Goal: Information Seeking & Learning: Understand process/instructions

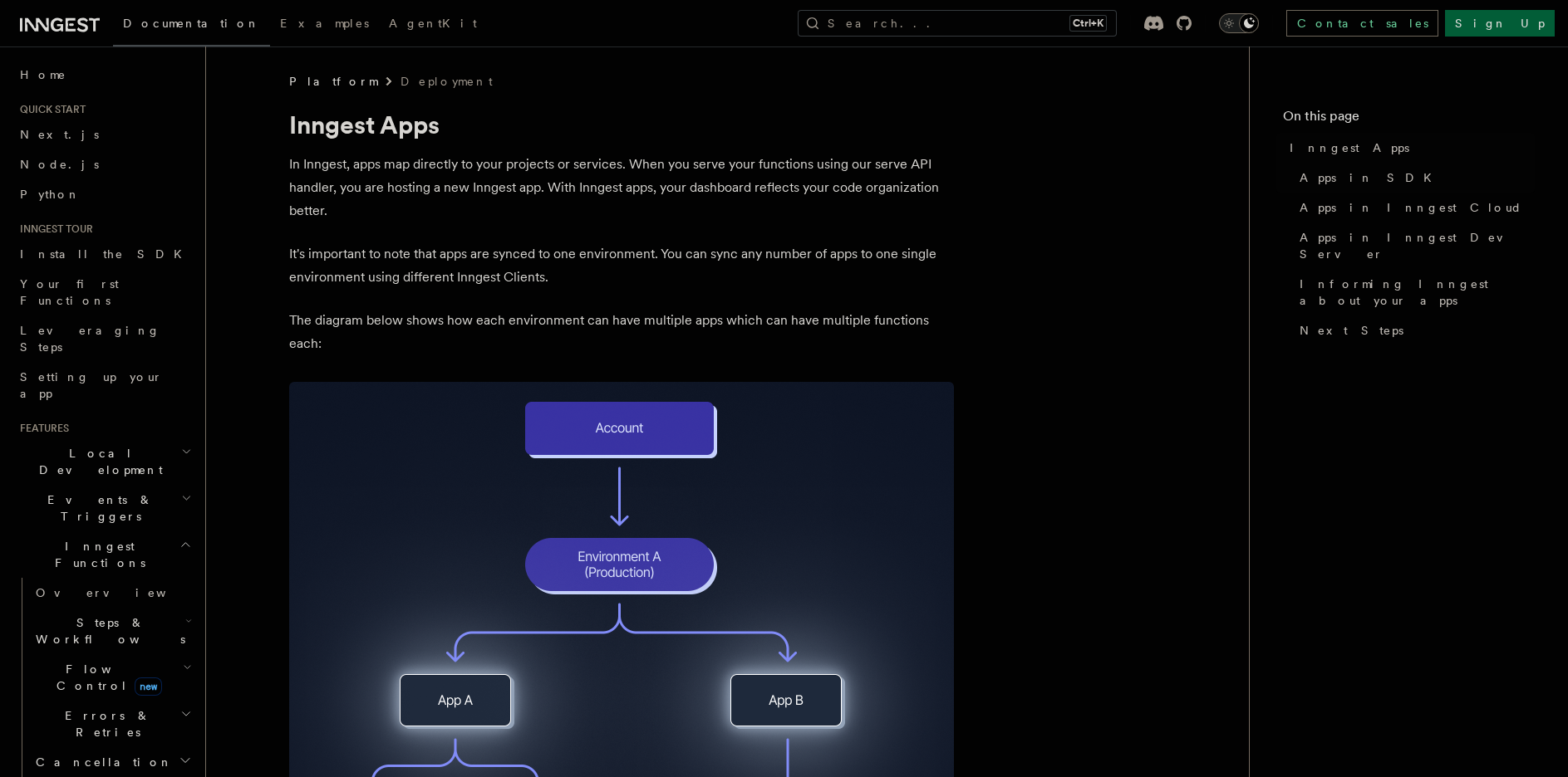
scroll to position [276, 0]
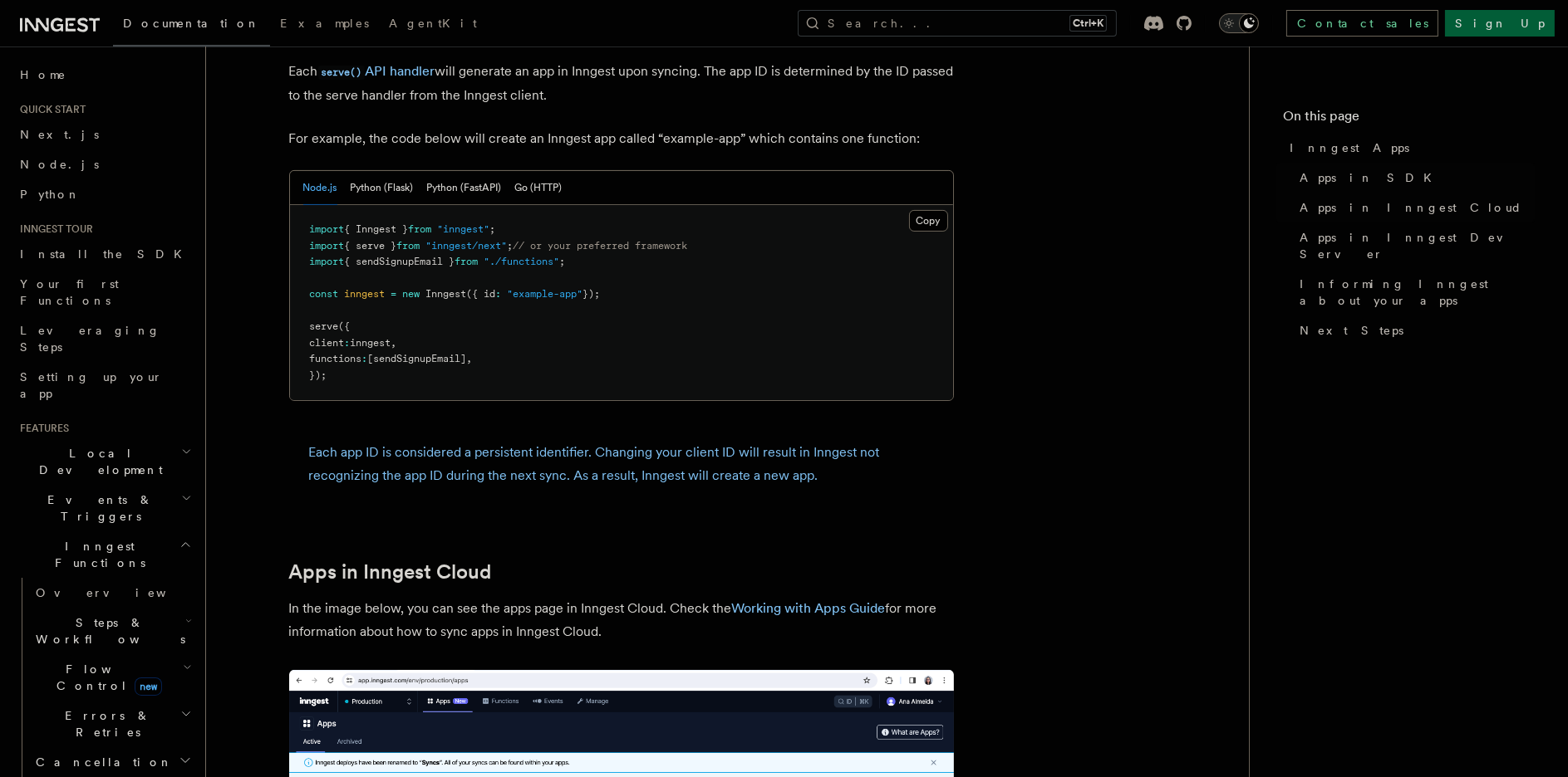
scroll to position [830, 0]
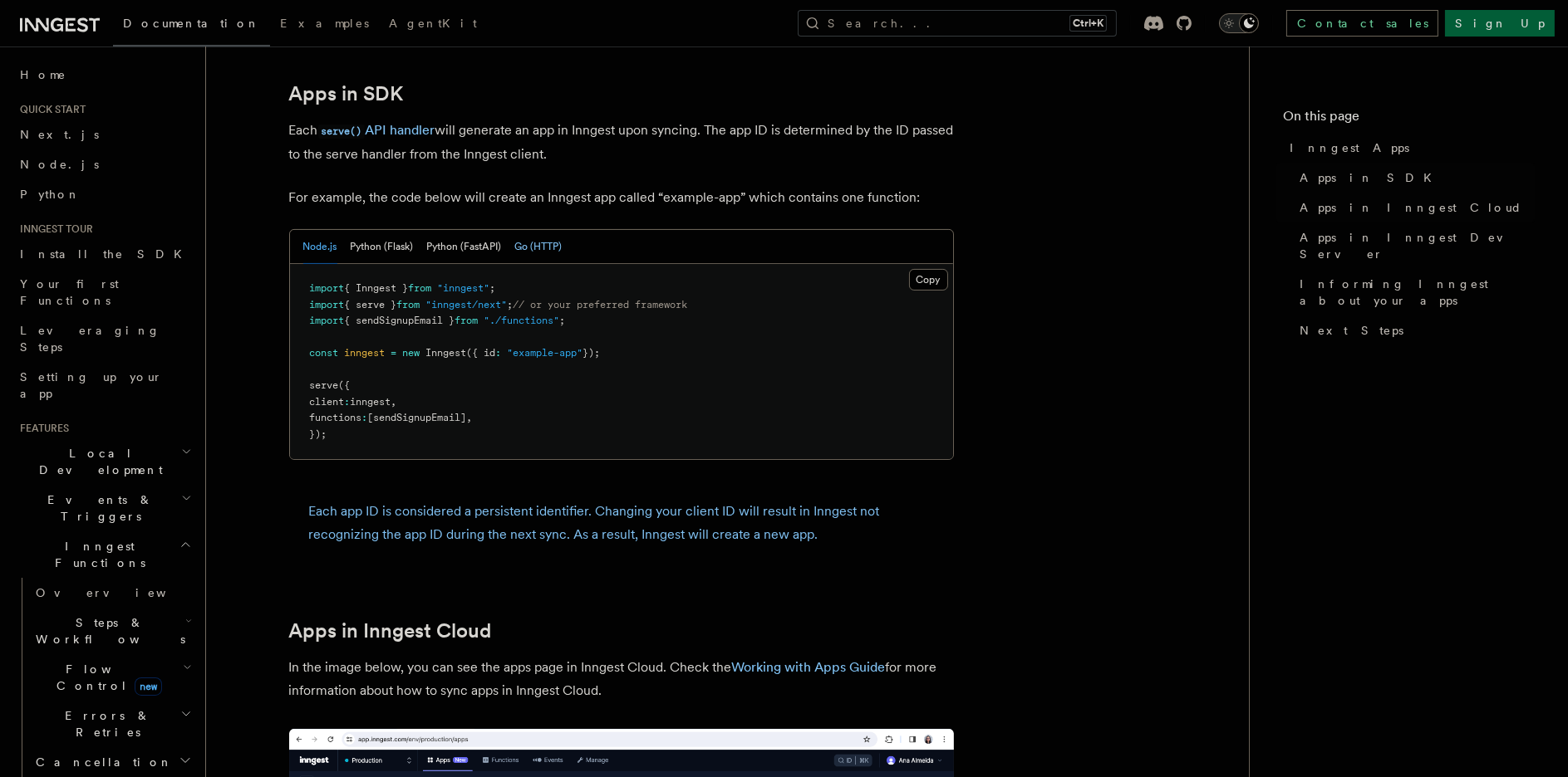
click at [545, 256] on button "Go (HTTP)" at bounding box center [539, 247] width 48 height 34
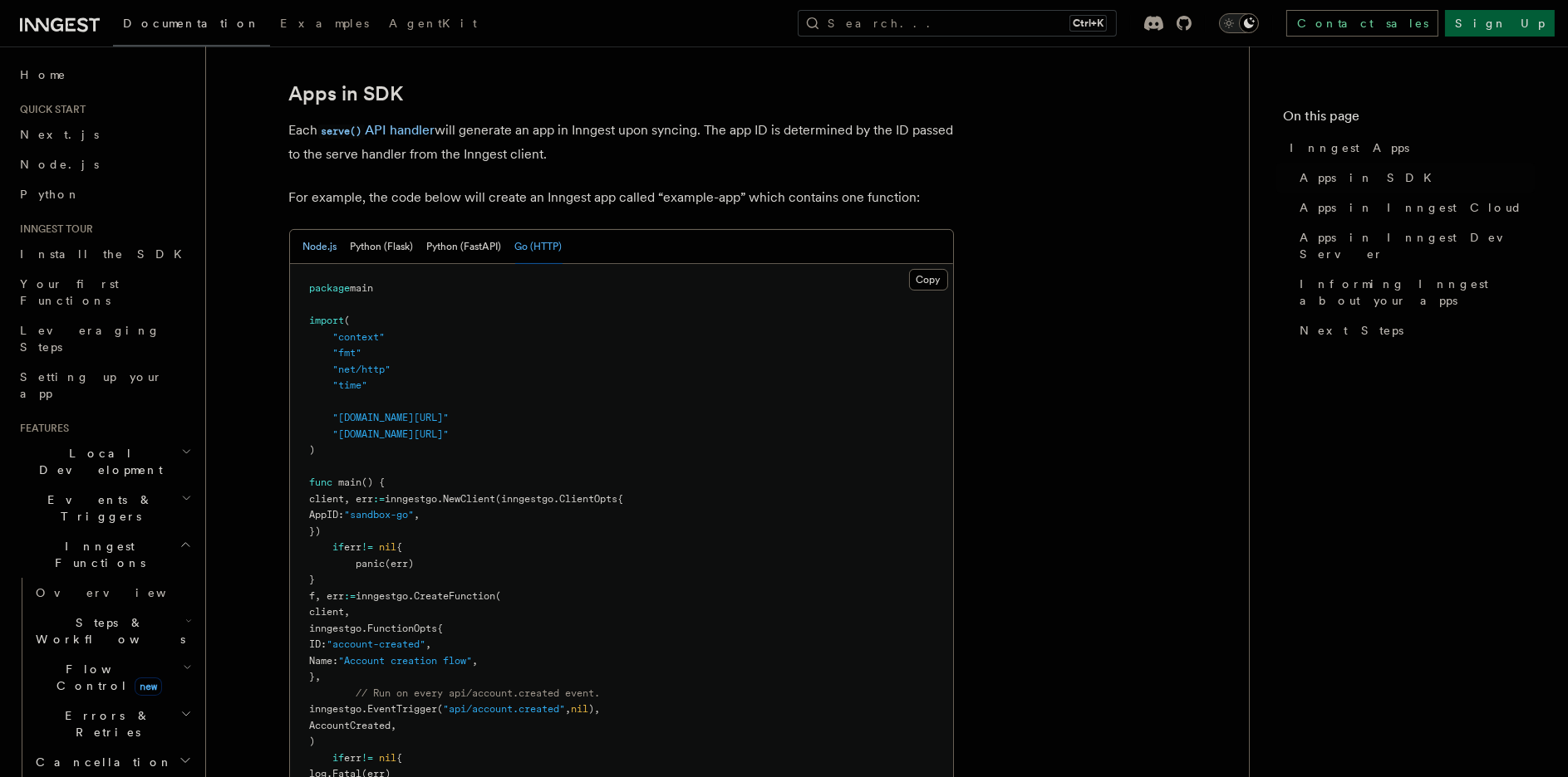
click at [312, 252] on button "Node.js" at bounding box center [320, 247] width 34 height 34
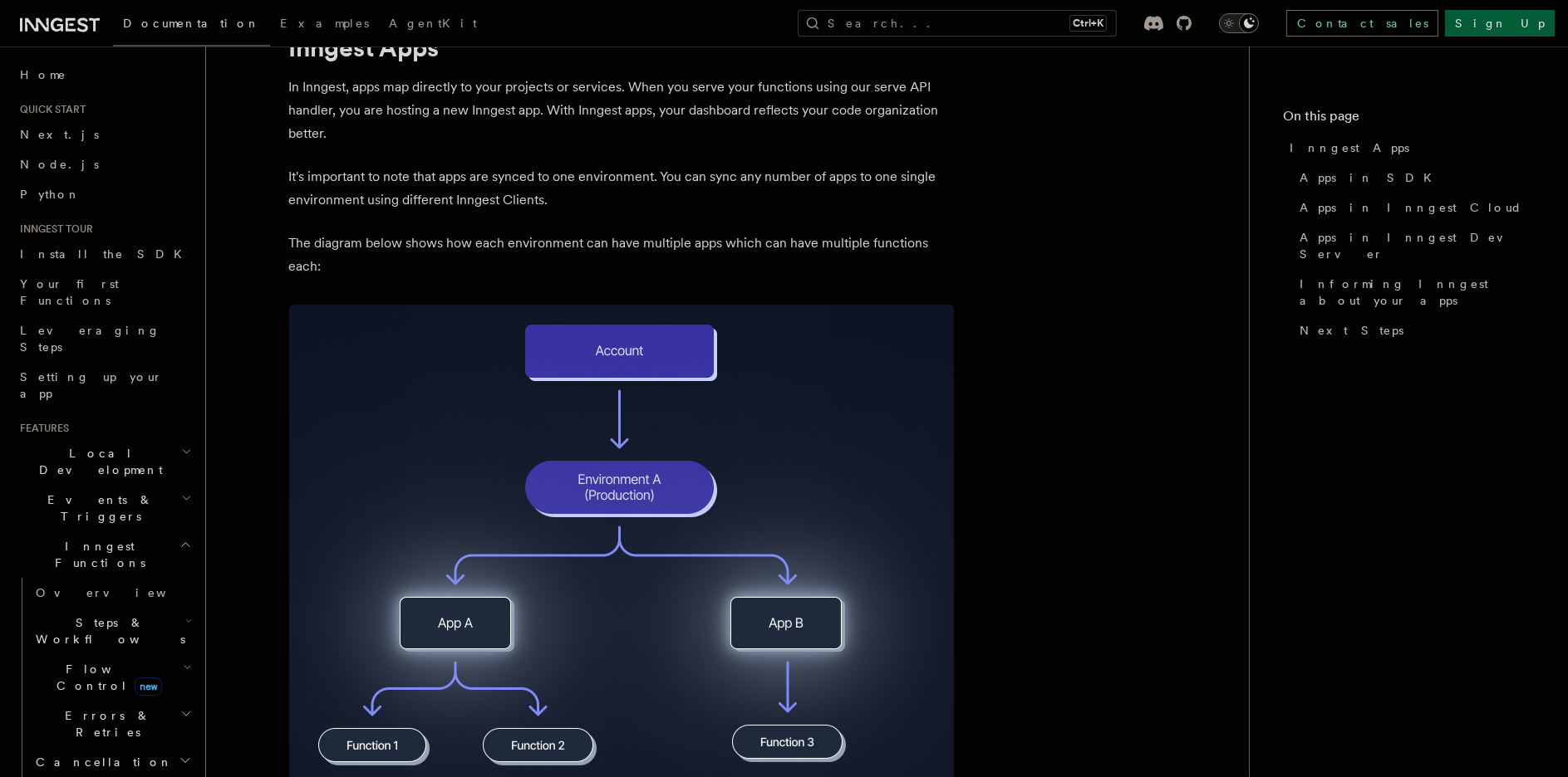
scroll to position [0, 0]
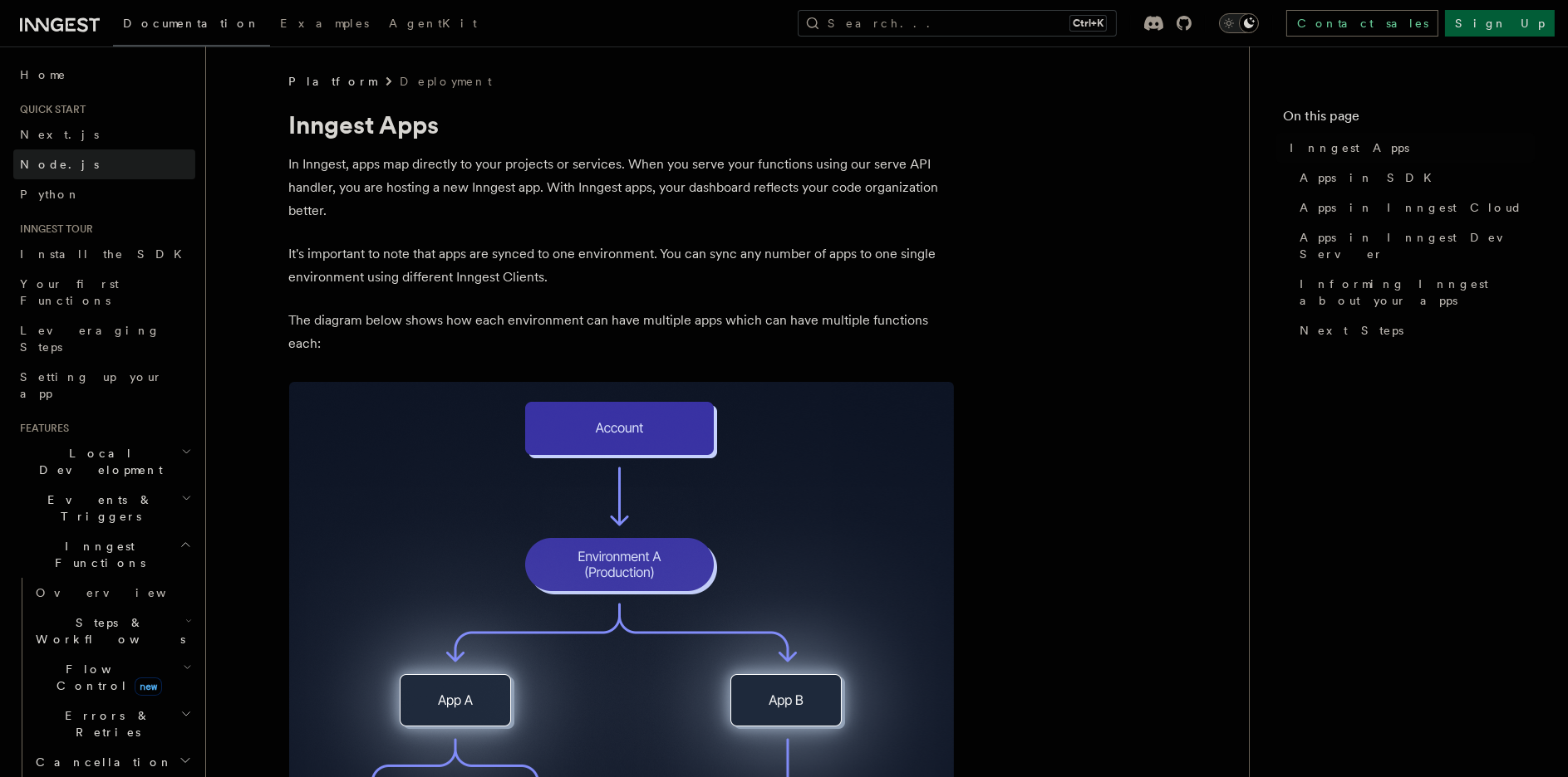
click at [36, 158] on span "Node.js" at bounding box center [59, 165] width 79 height 13
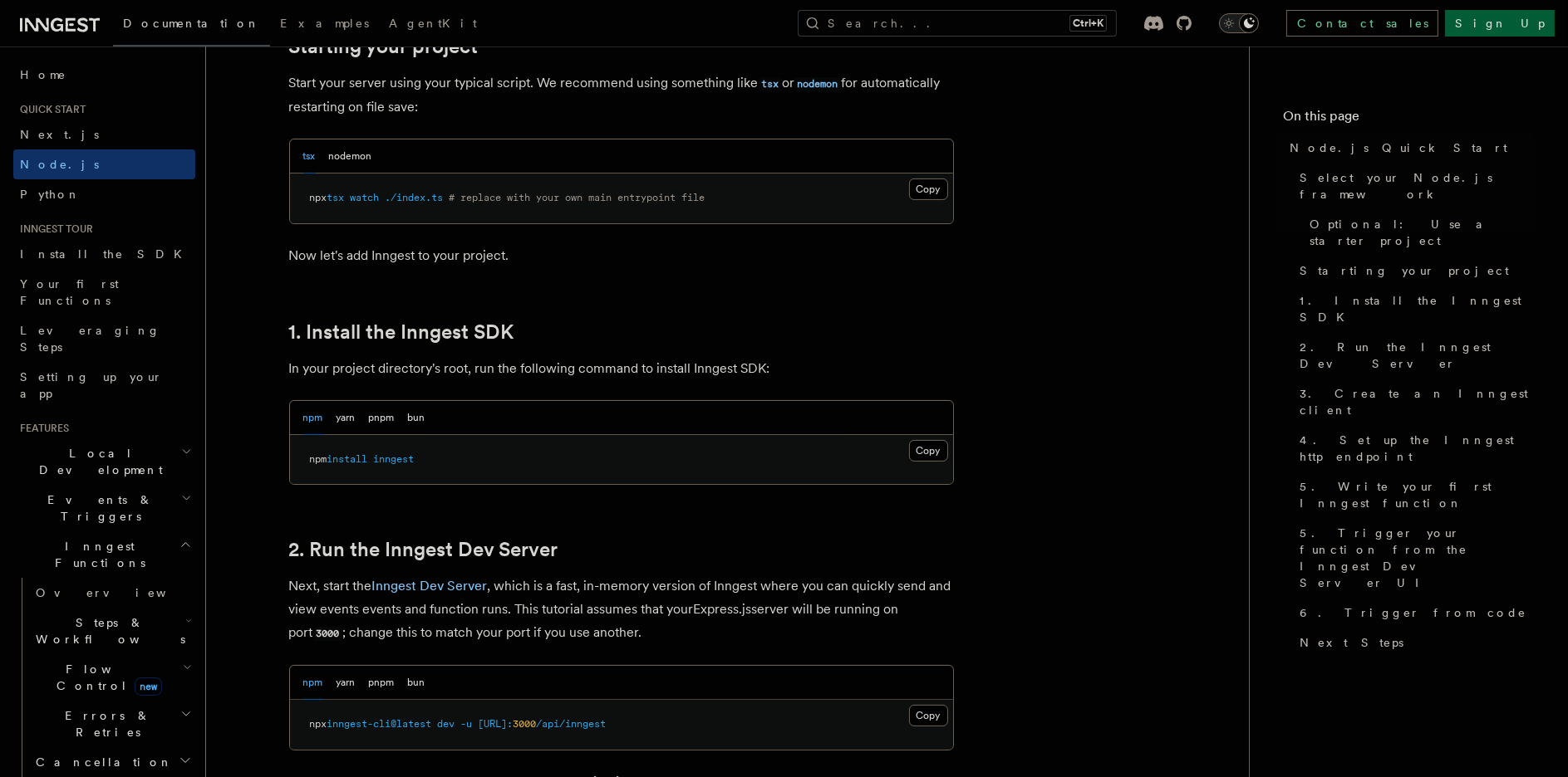
scroll to position [830, 0]
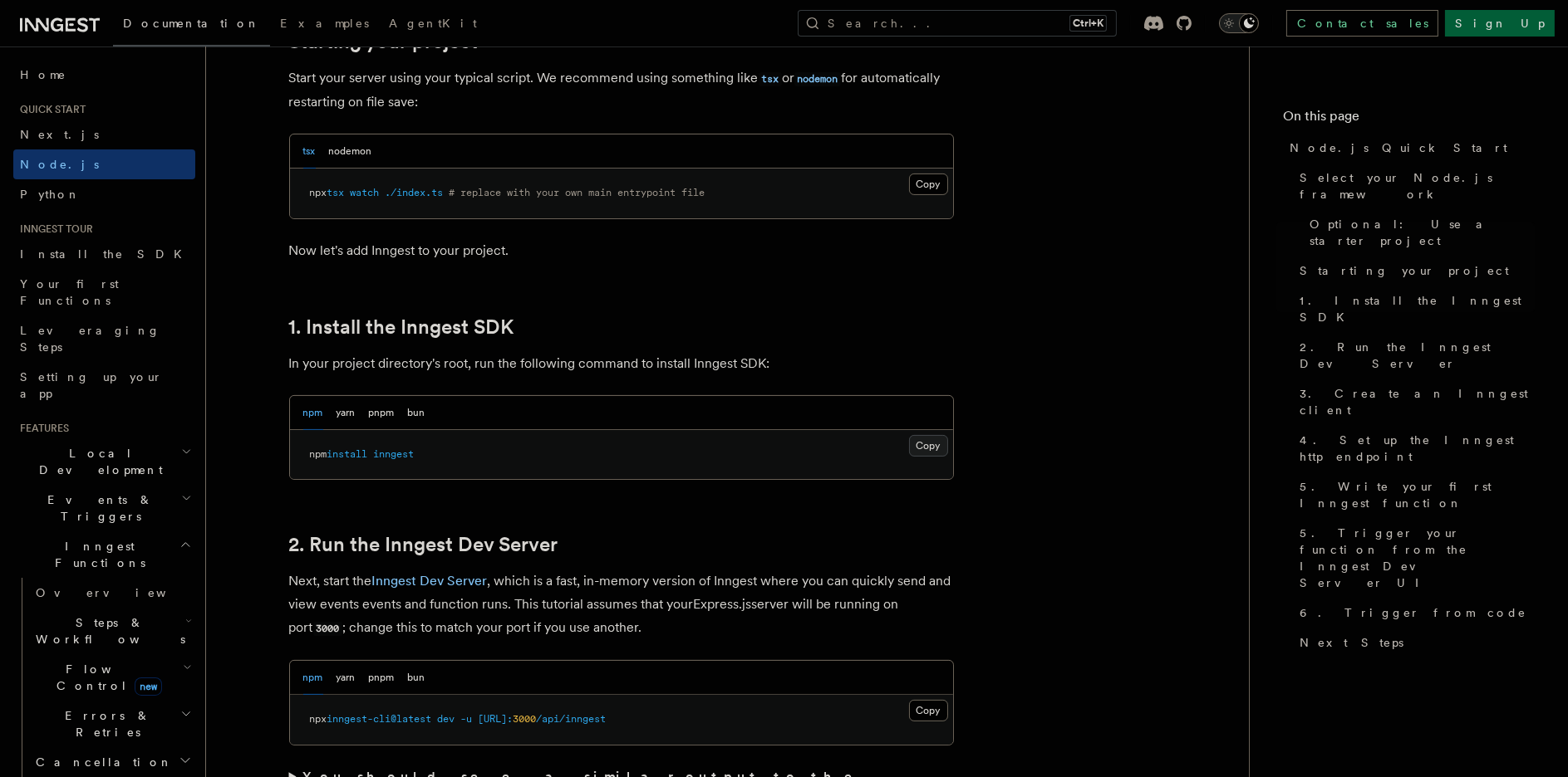
click at [925, 441] on button "Copy Copied" at bounding box center [928, 445] width 39 height 22
click at [50, 131] on span "Next.js" at bounding box center [59, 134] width 79 height 13
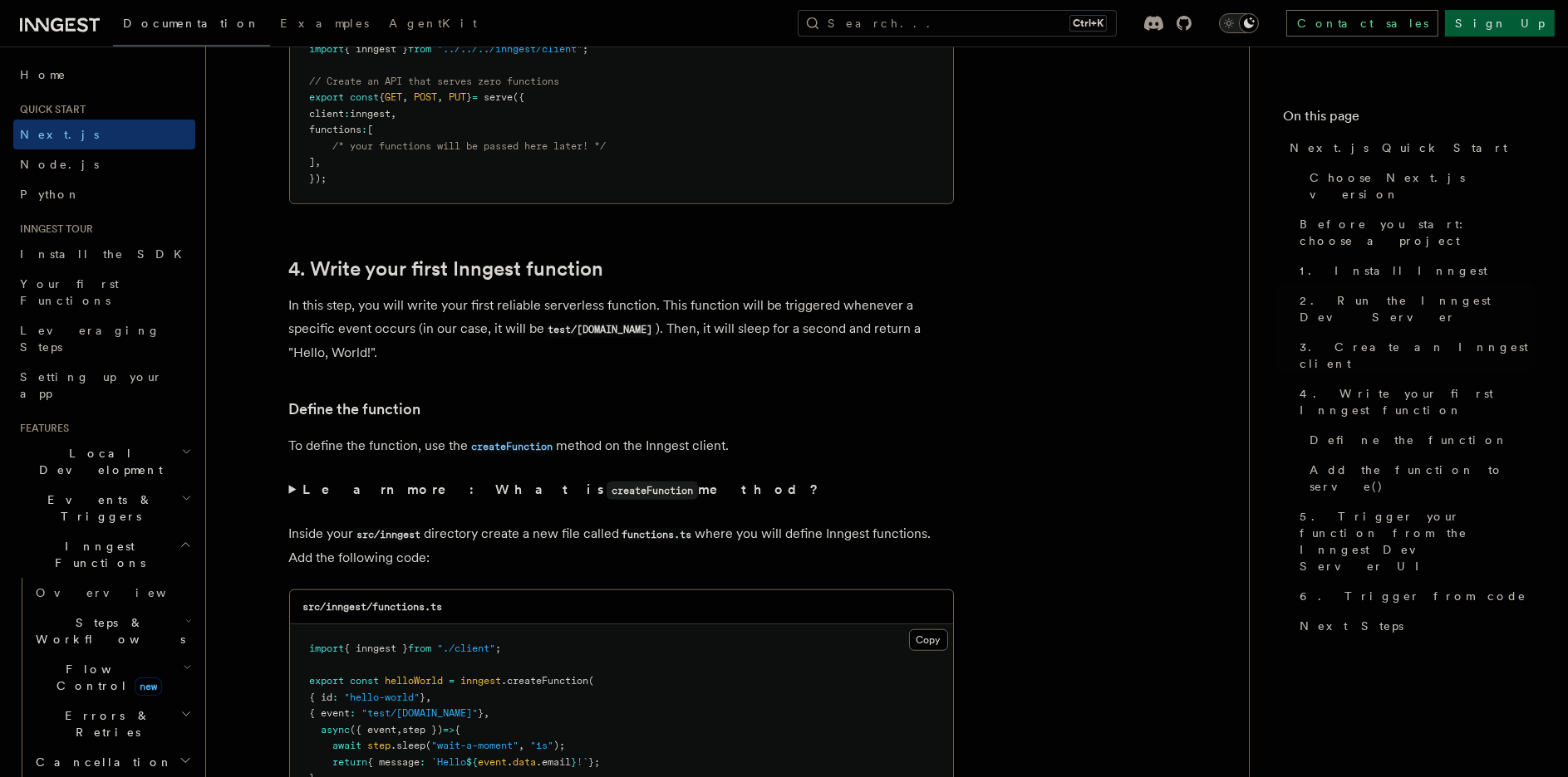
scroll to position [2768, 0]
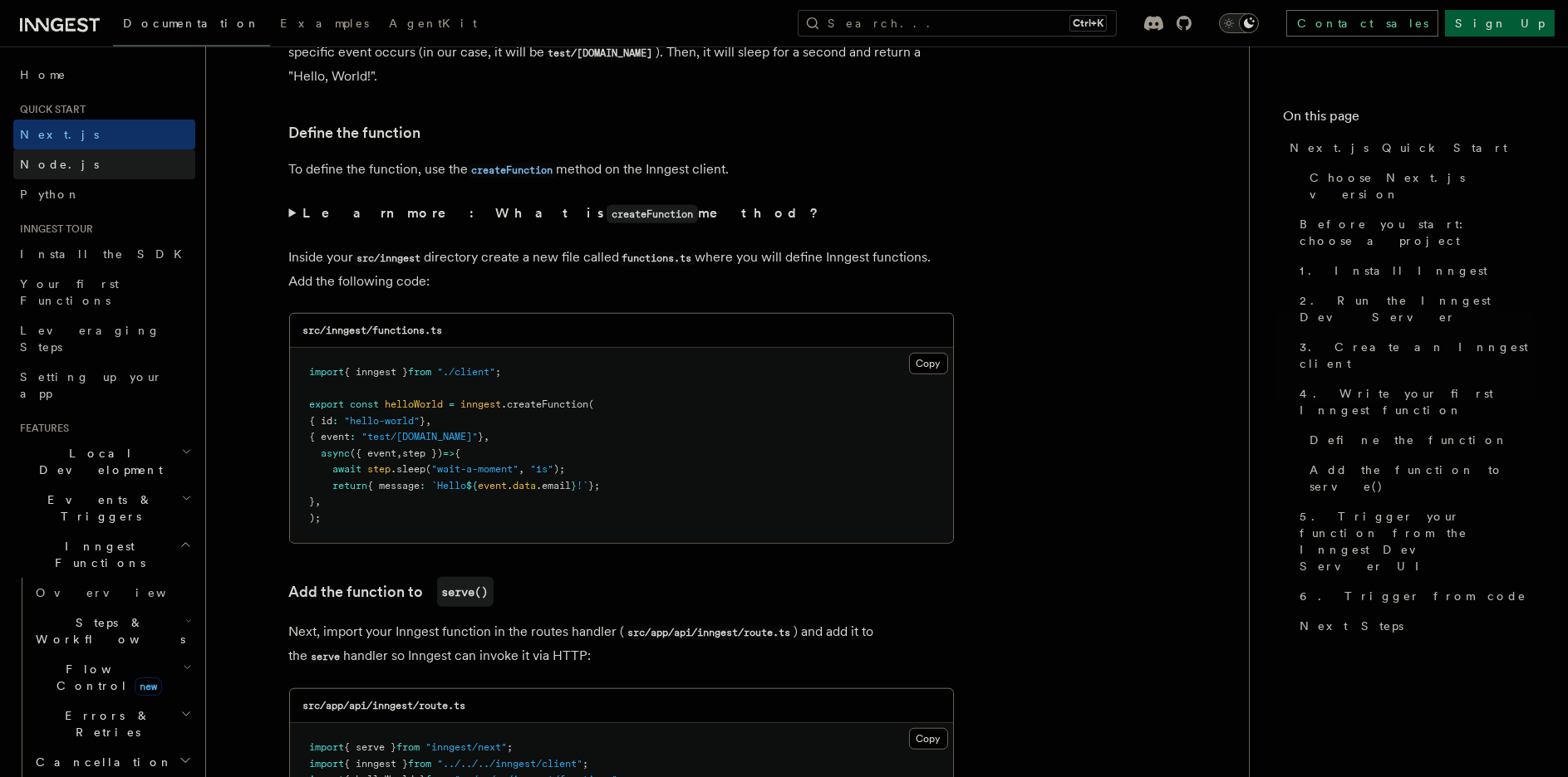
click at [54, 168] on span "Node.js" at bounding box center [59, 165] width 79 height 13
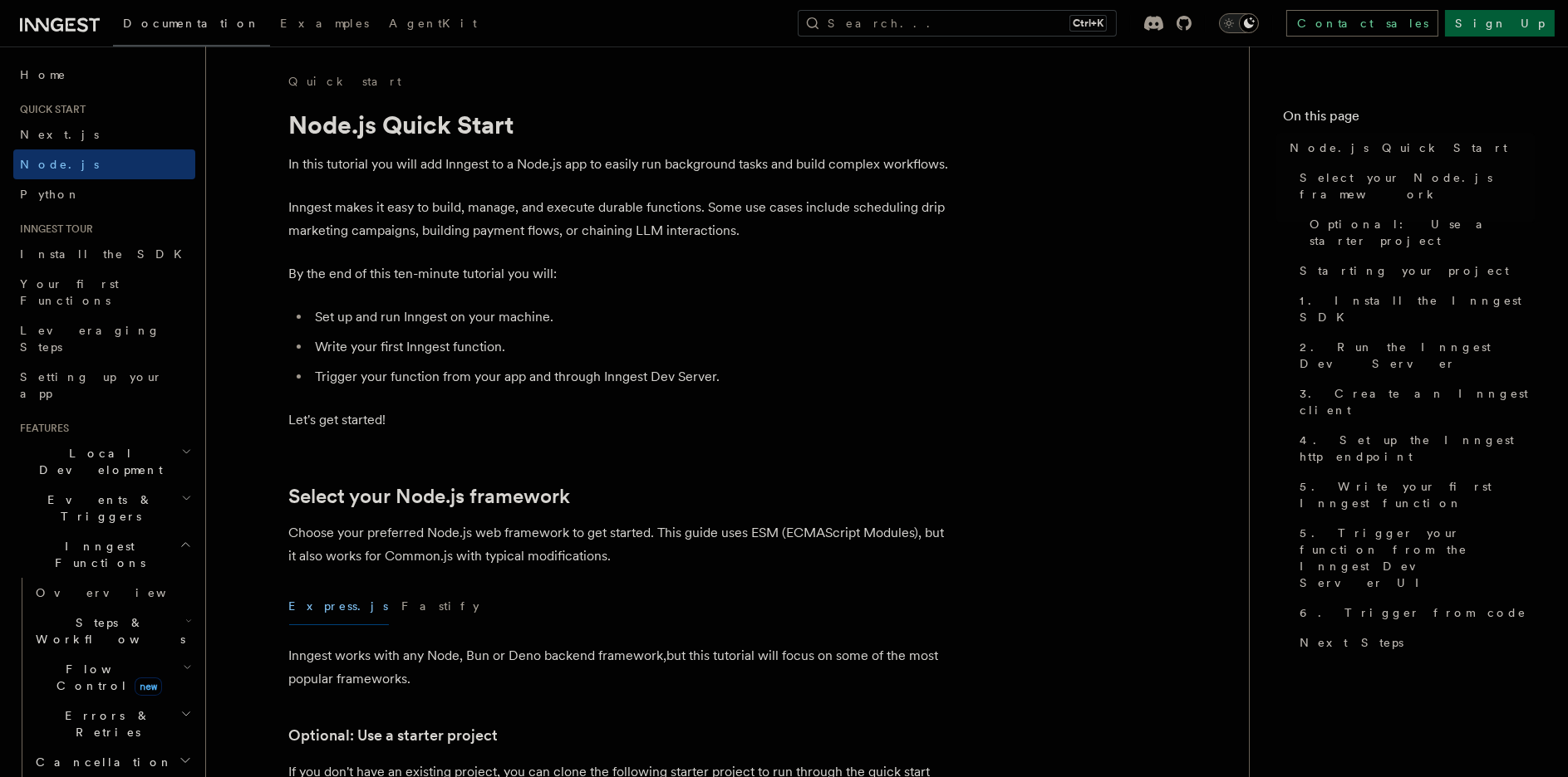
scroll to position [276, 0]
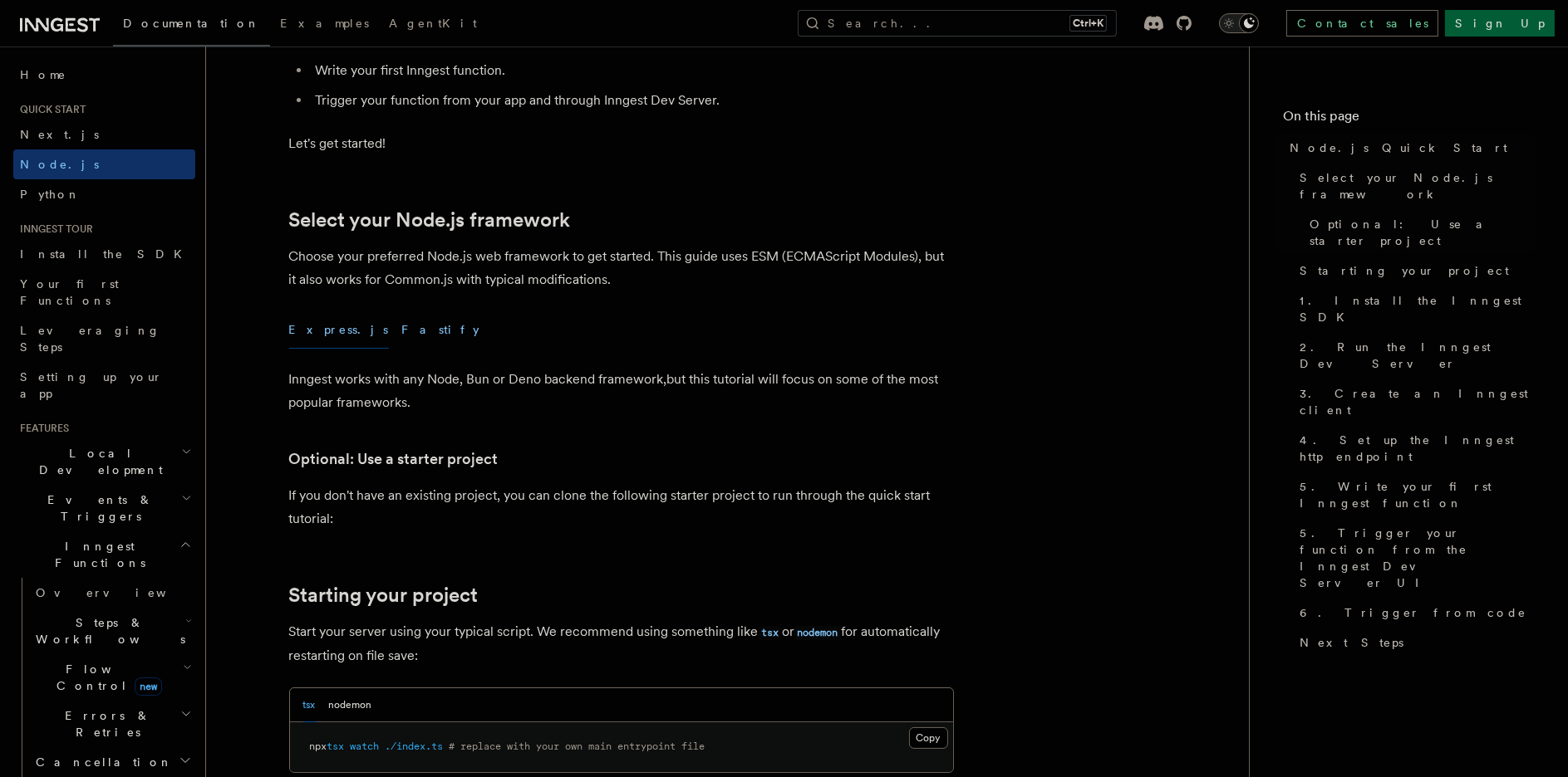
click at [402, 328] on button "Fastify" at bounding box center [442, 330] width 78 height 37
click at [315, 325] on button "Express.js" at bounding box center [339, 330] width 100 height 37
click at [351, 327] on div "Express.js Fastify" at bounding box center [621, 330] width 665 height 37
click at [402, 327] on button "Fastify" at bounding box center [442, 330] width 78 height 37
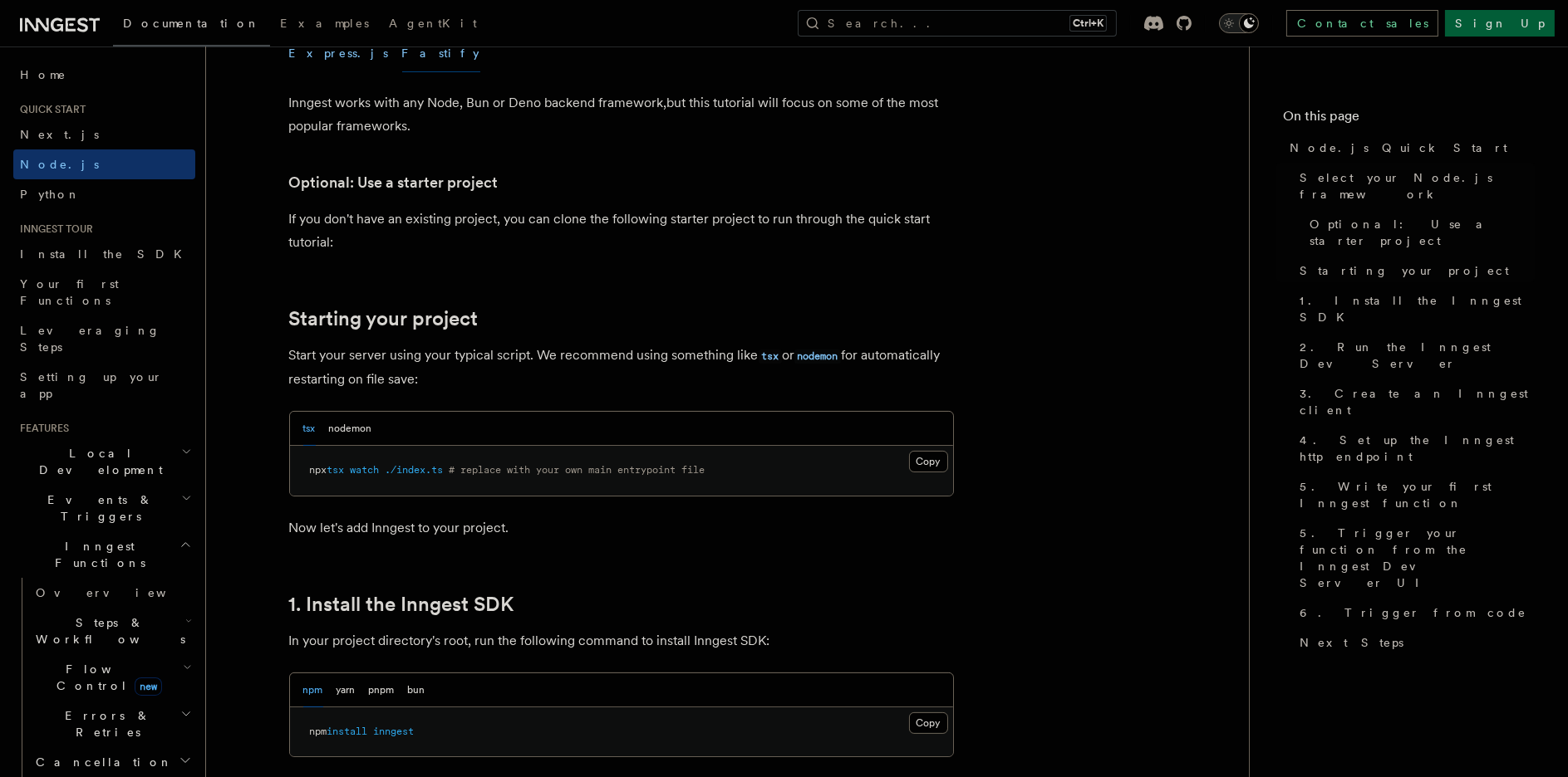
click at [302, 51] on button "Express.js" at bounding box center [339, 53] width 100 height 37
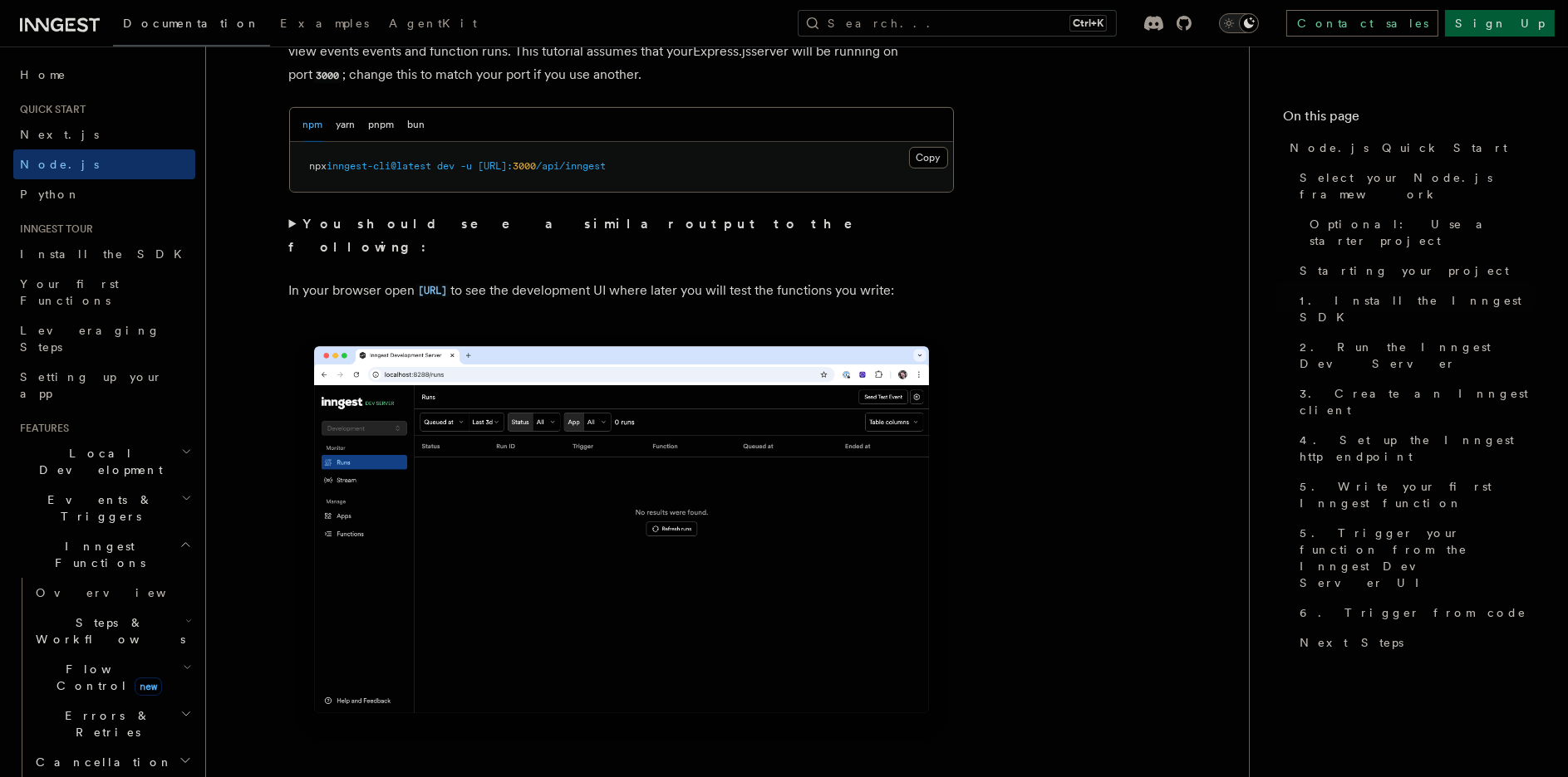
scroll to position [1107, 0]
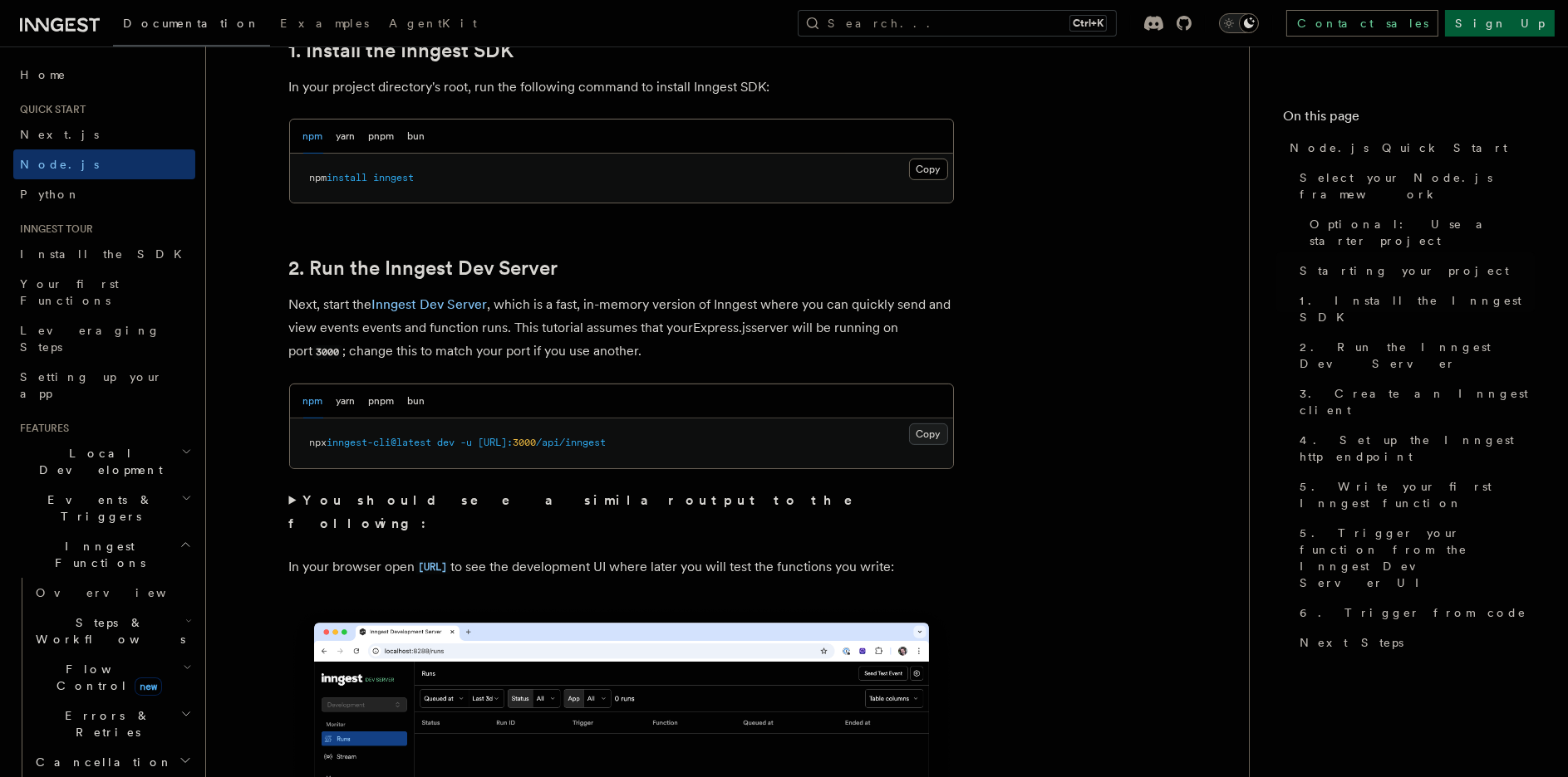
click at [924, 434] on button "Copy Copied" at bounding box center [928, 434] width 39 height 22
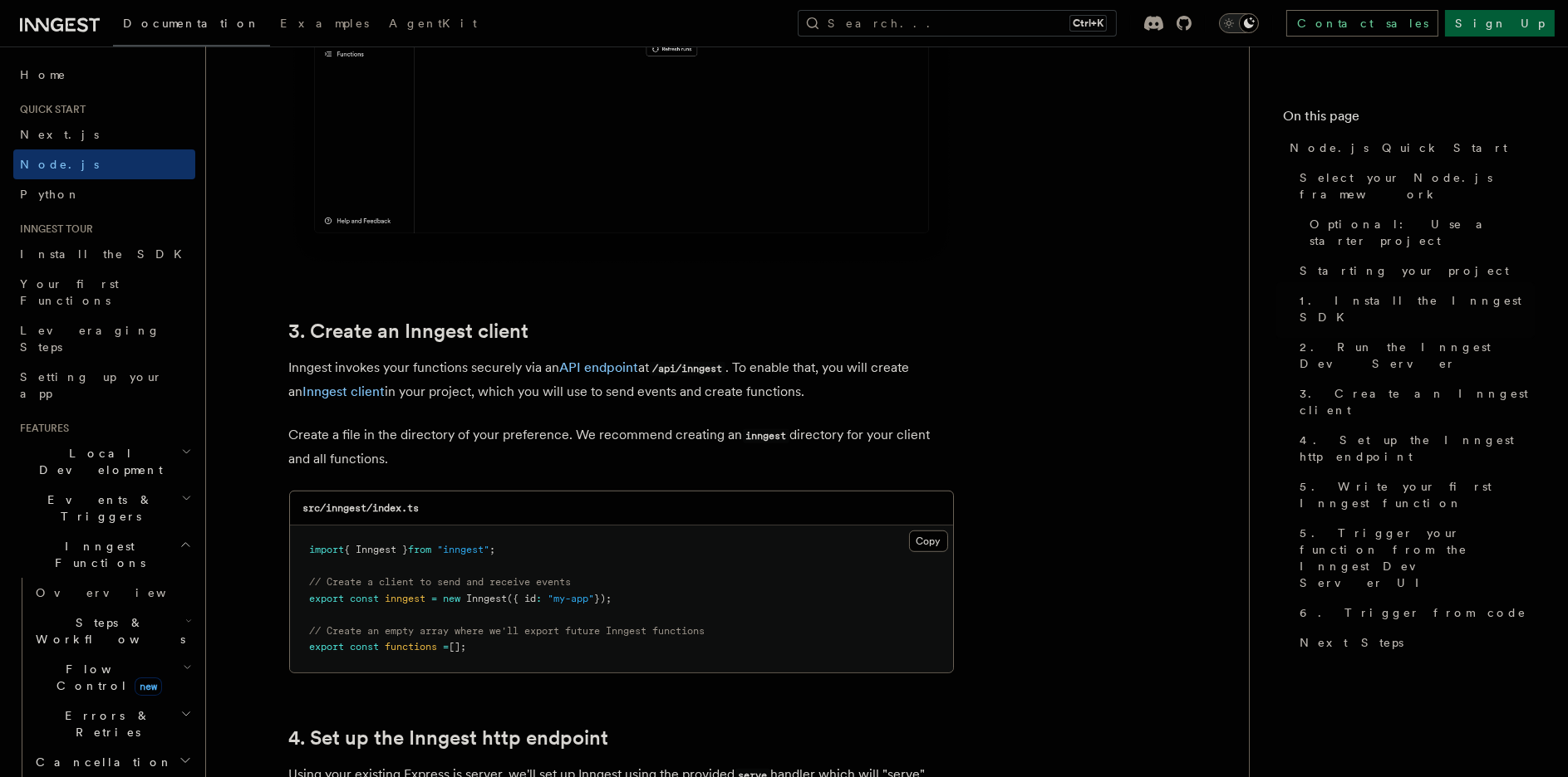
scroll to position [1937, 0]
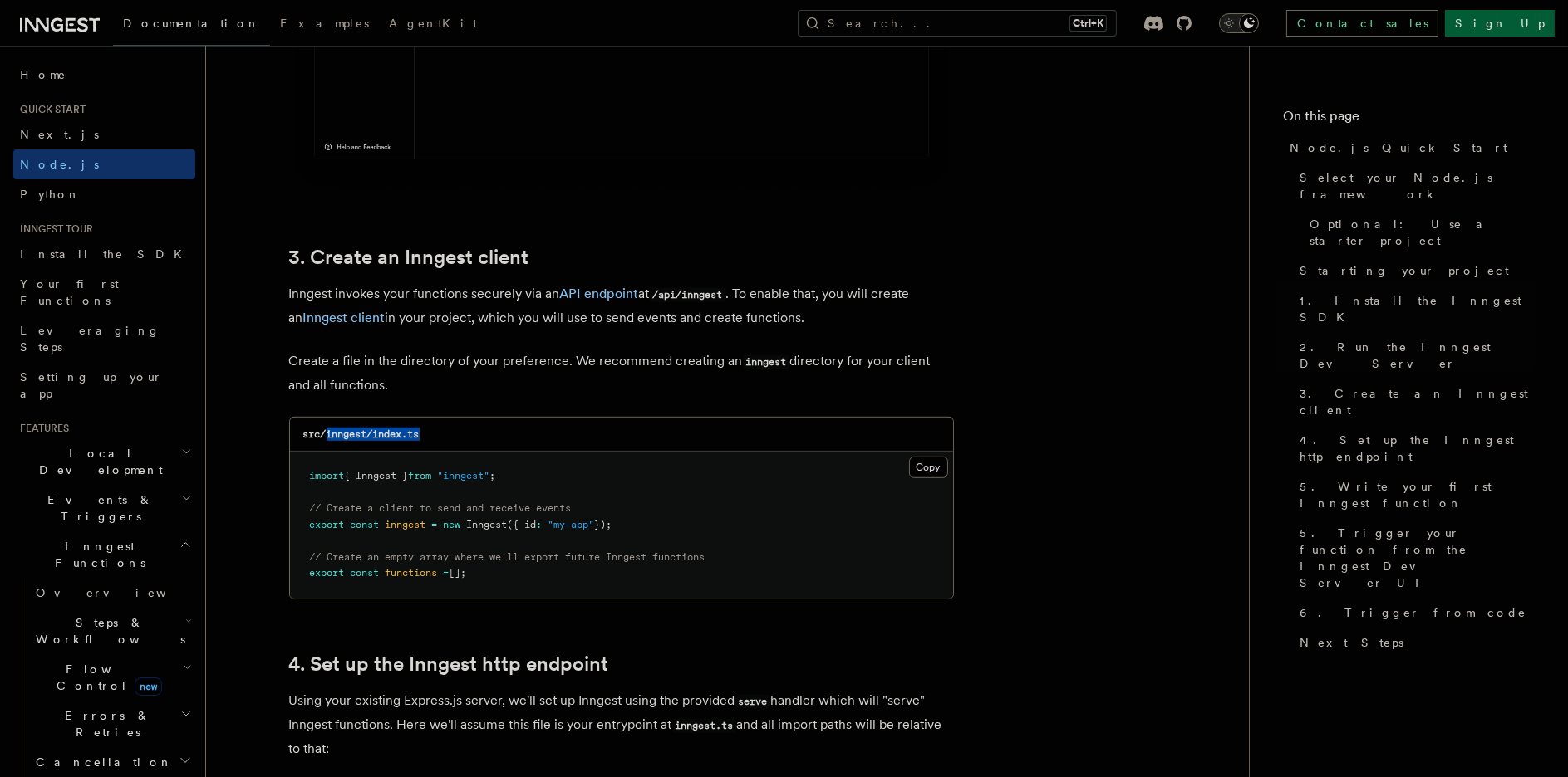
drag, startPoint x: 453, startPoint y: 435, endPoint x: 328, endPoint y: 435, distance: 125.0
click at [328, 435] on div "src/inngest/index.ts" at bounding box center [621, 435] width 663 height 34
copy code "inngest/index.ts"
click at [929, 468] on button "Copy Copied" at bounding box center [928, 467] width 39 height 22
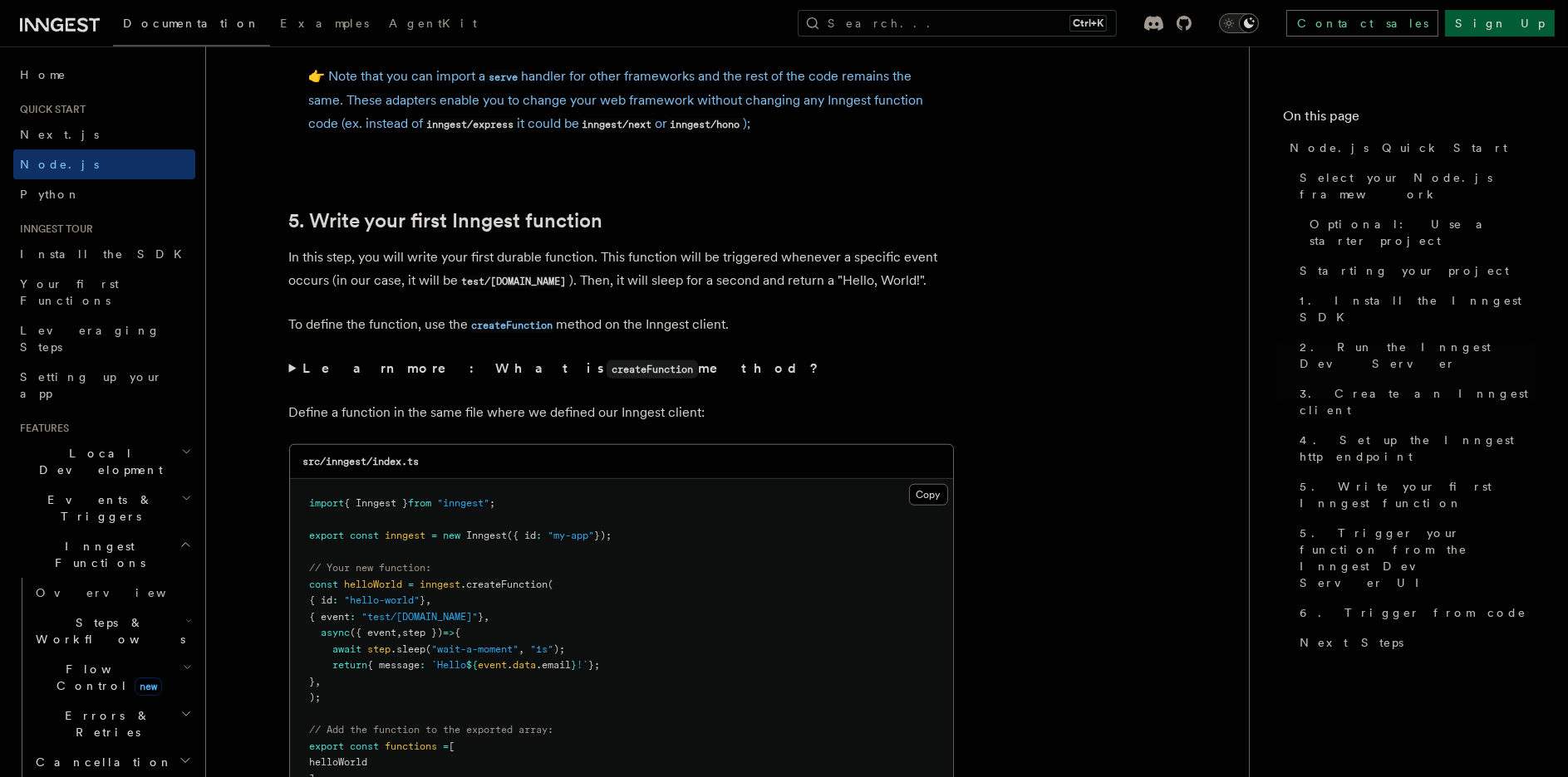
scroll to position [3044, 0]
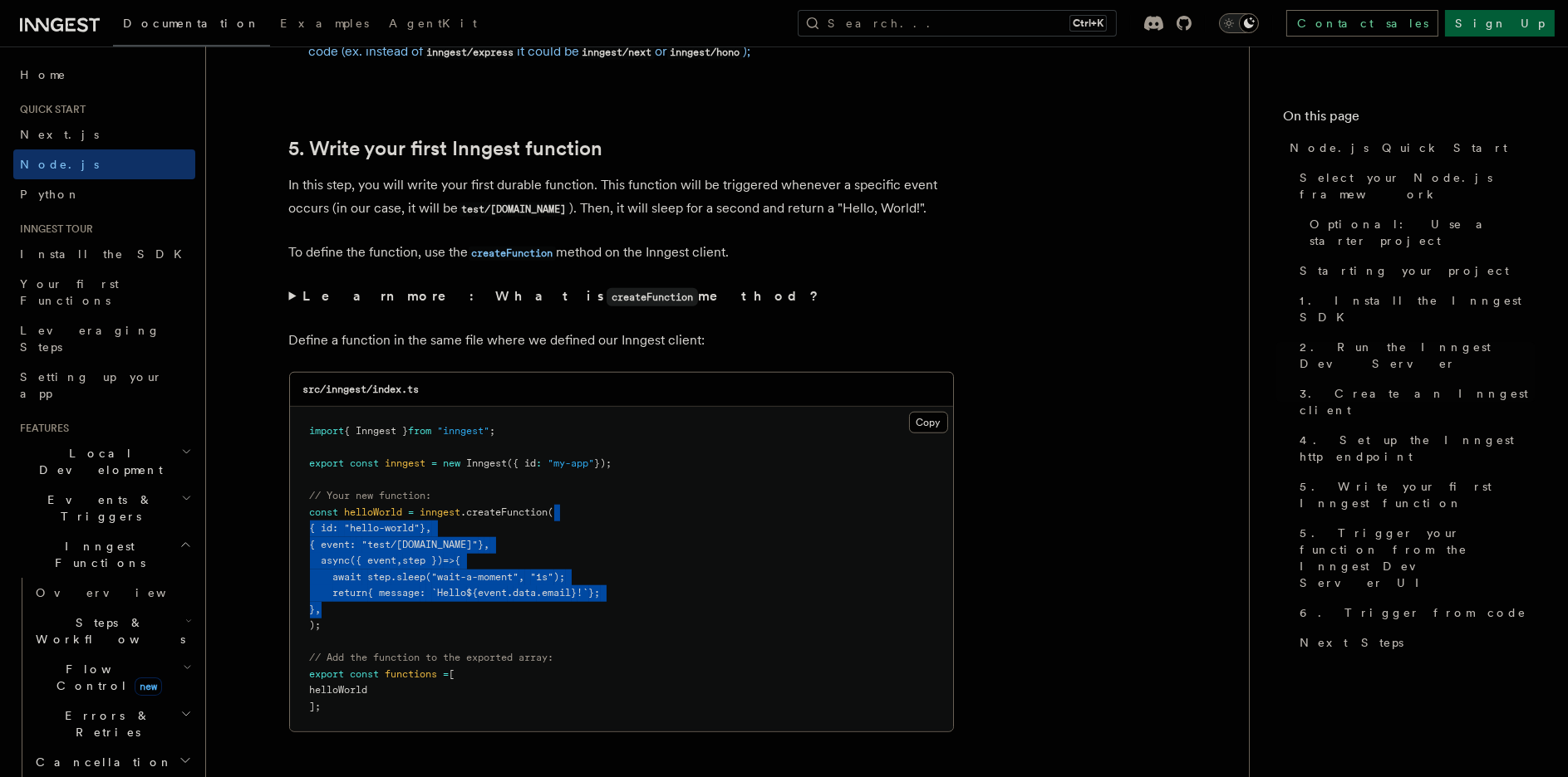
drag, startPoint x: 344, startPoint y: 609, endPoint x: 574, endPoint y: 511, distance: 250.0
click at [574, 511] on pre "import { Inngest } from "inngest" ; export const inngest = new Inngest ({ id : …" at bounding box center [621, 569] width 663 height 325
copy code "{ id : "hello-world" } , { event : "test/[DOMAIN_NAME]" } , async ({ event , st…"
drag, startPoint x: 53, startPoint y: 131, endPoint x: 212, endPoint y: 161, distance: 161.8
click at [53, 131] on span "Next.js" at bounding box center [59, 134] width 79 height 13
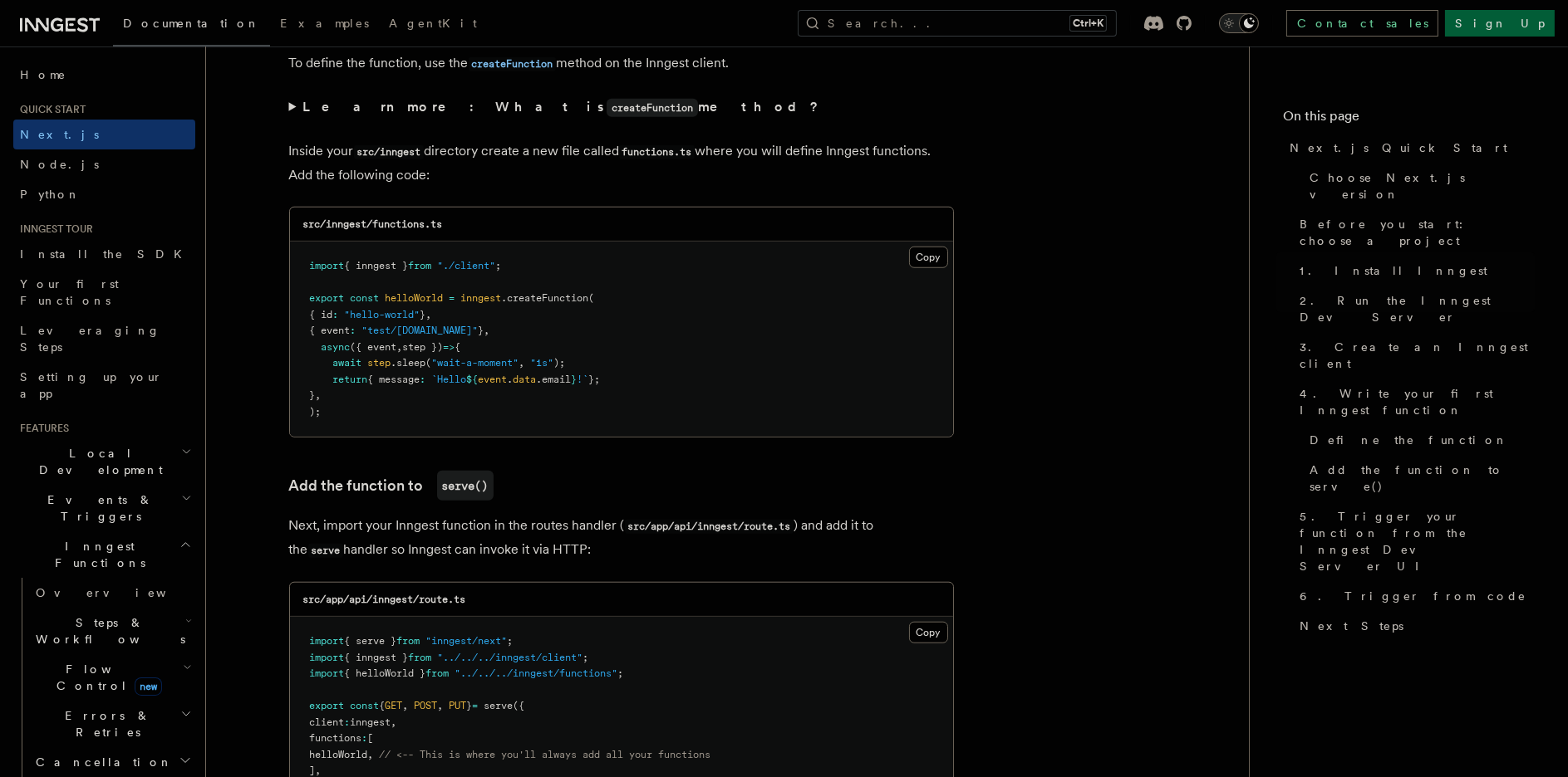
scroll to position [3045, 0]
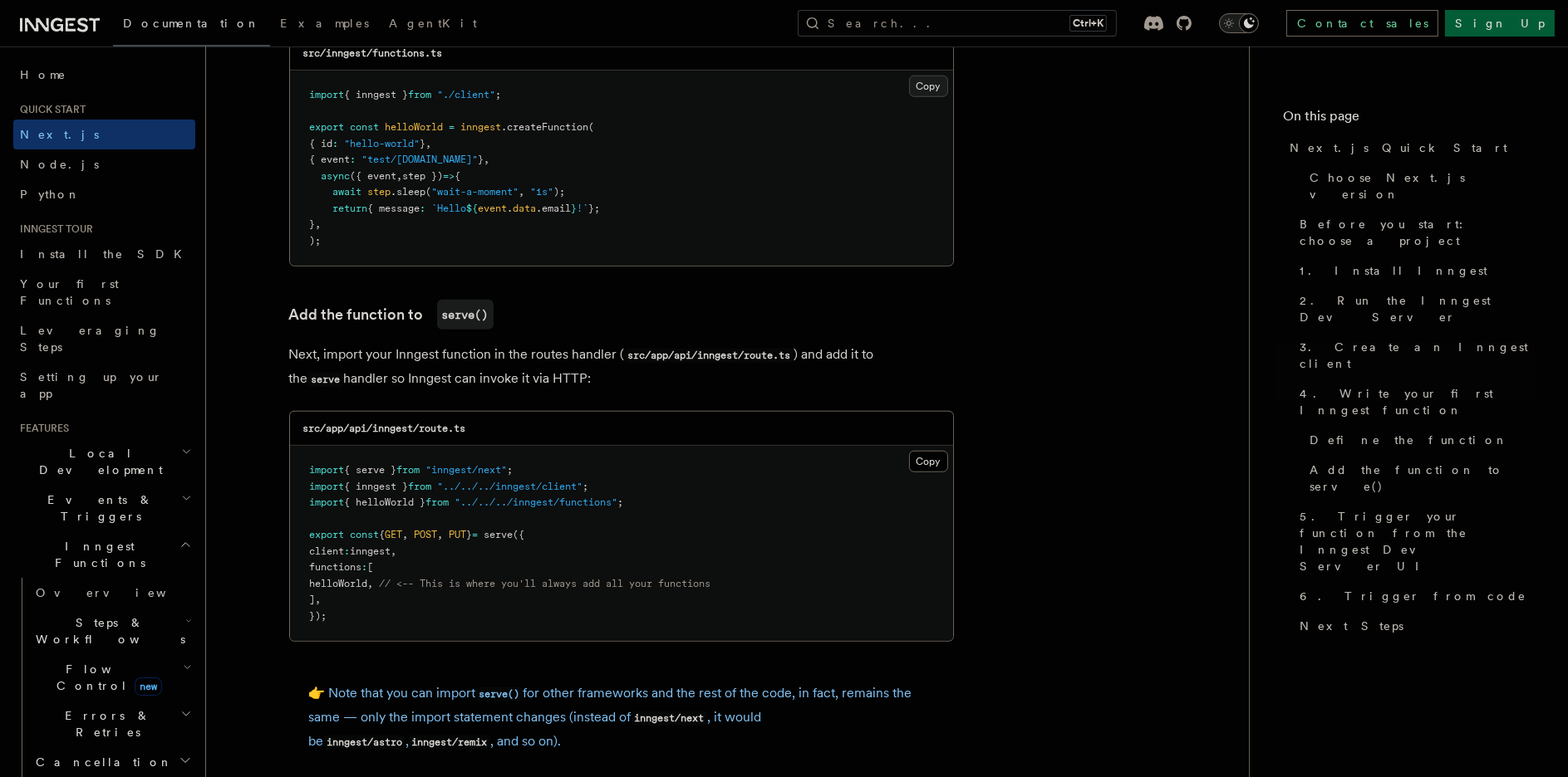
click at [933, 87] on button "Copy Copied" at bounding box center [928, 86] width 39 height 22
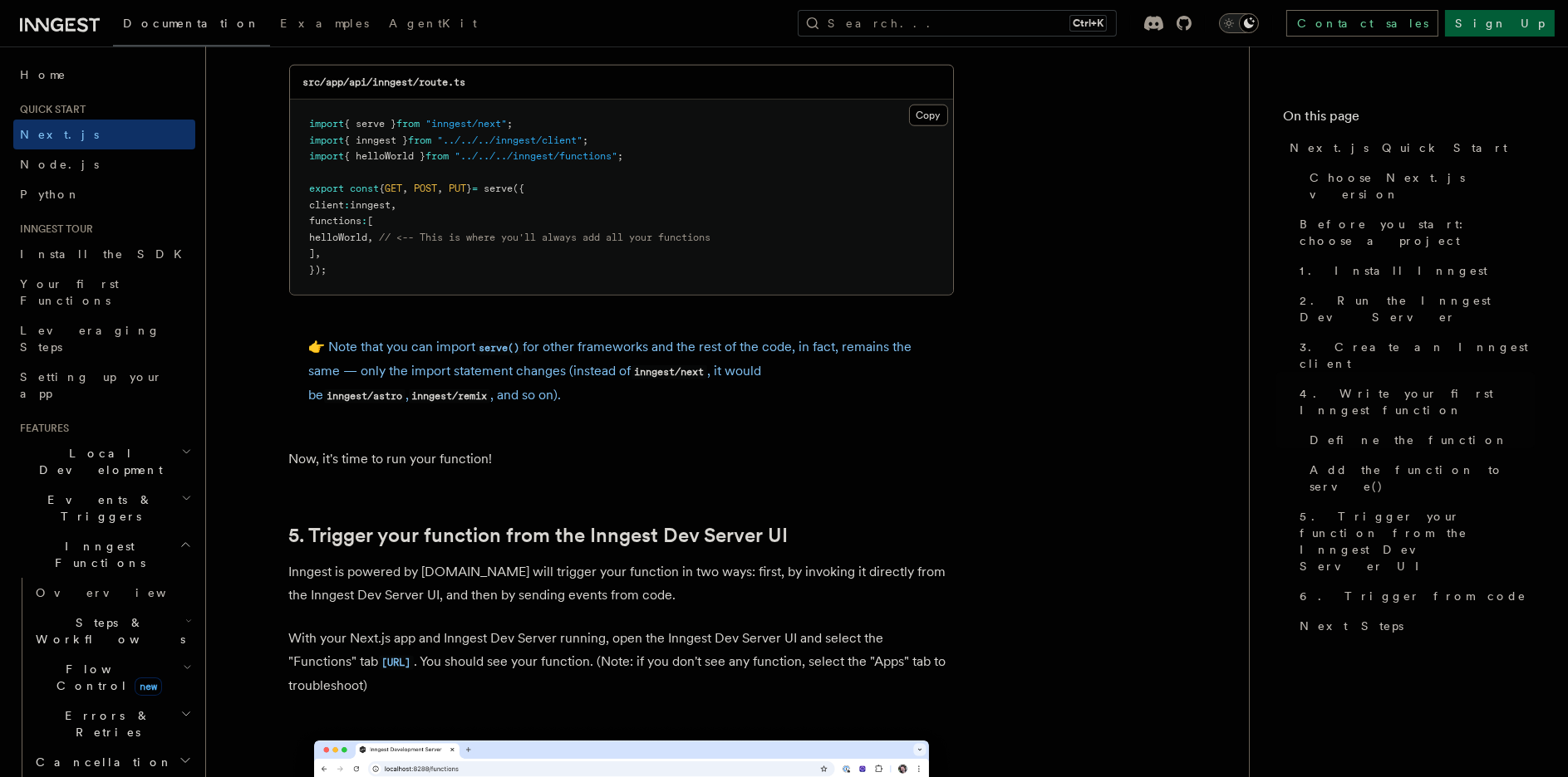
scroll to position [3322, 0]
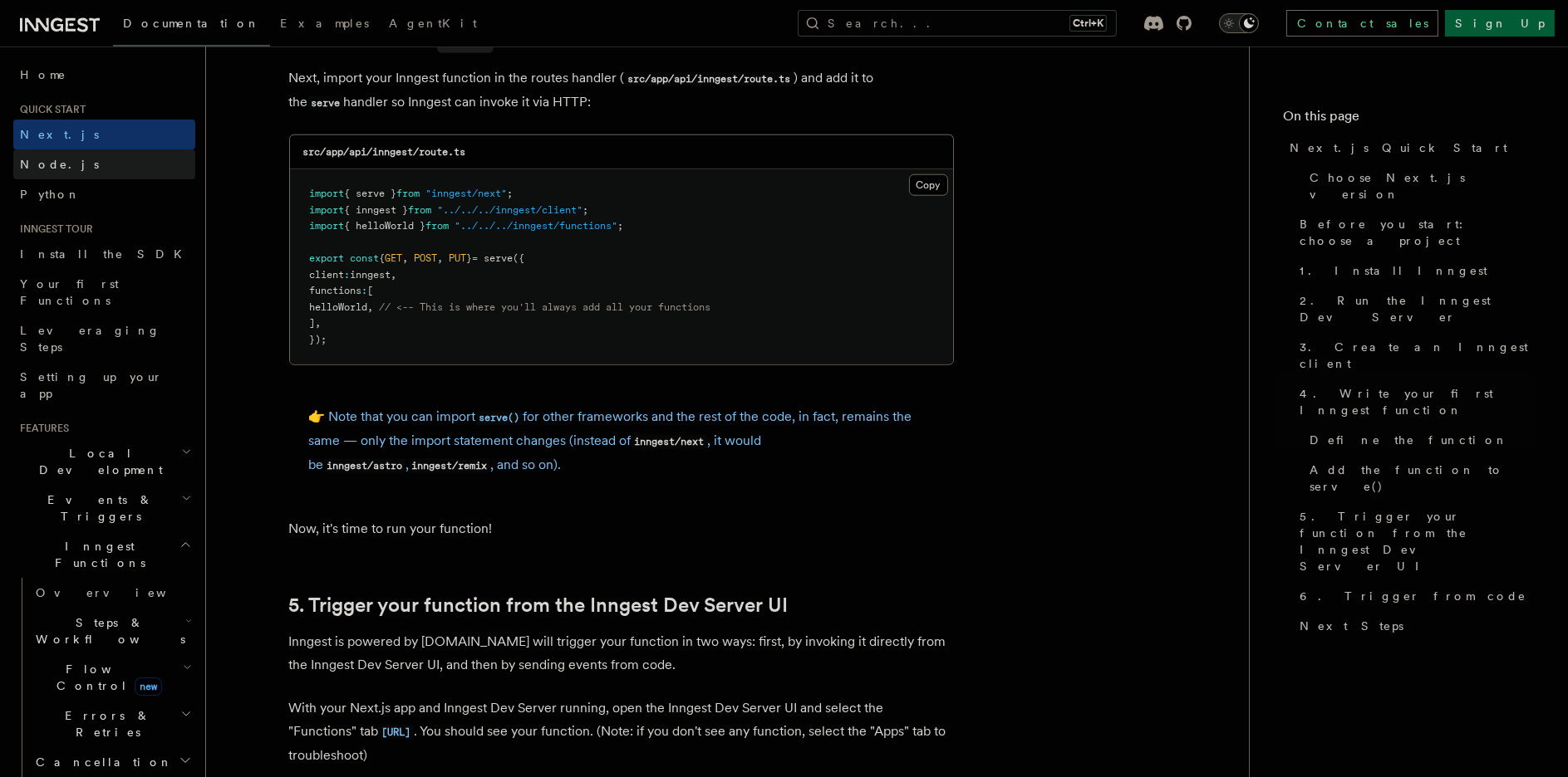
click at [42, 171] on span "Node.js" at bounding box center [59, 164] width 79 height 16
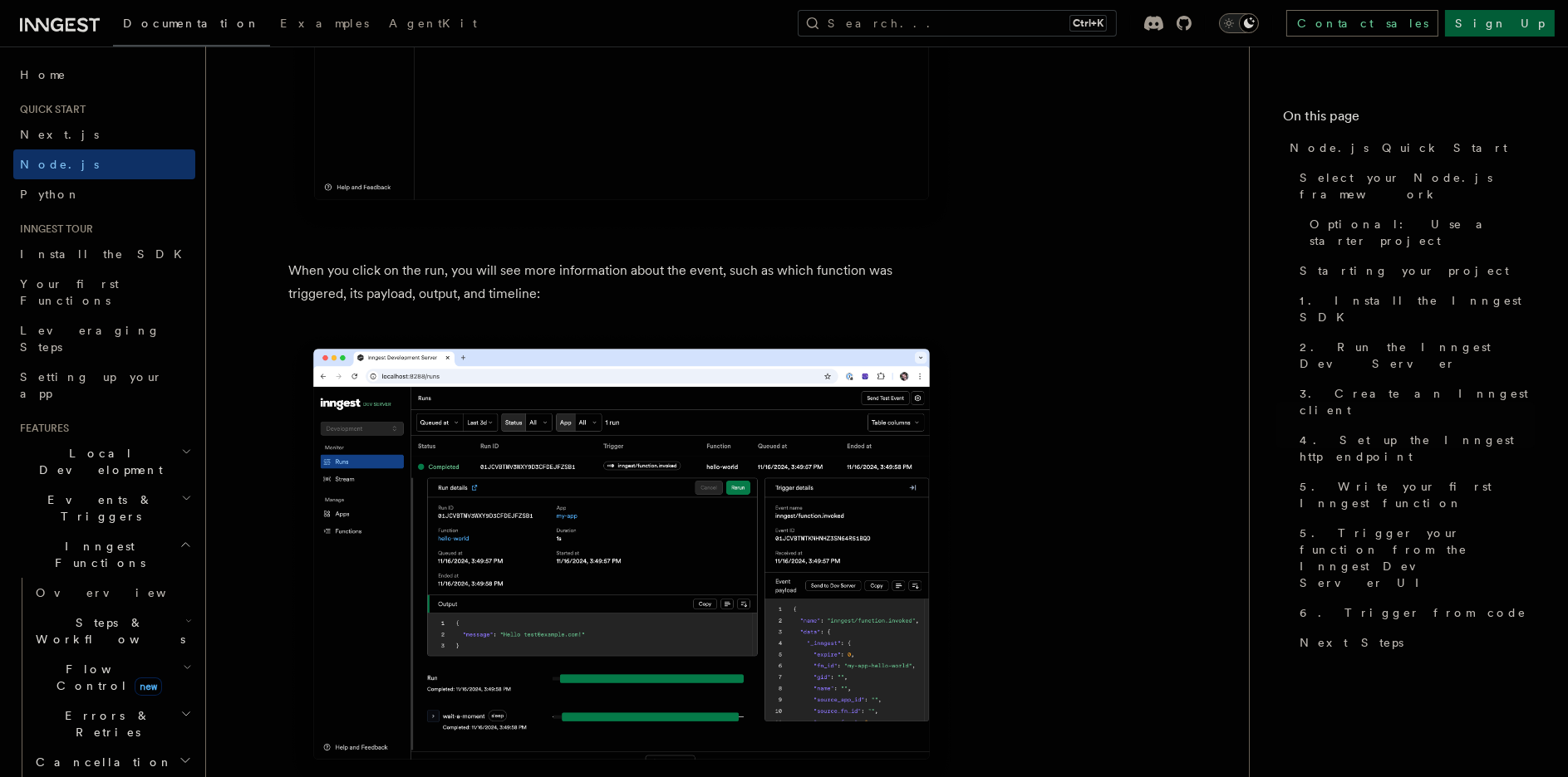
scroll to position [6090, 0]
